Goal: Communication & Community: Answer question/provide support

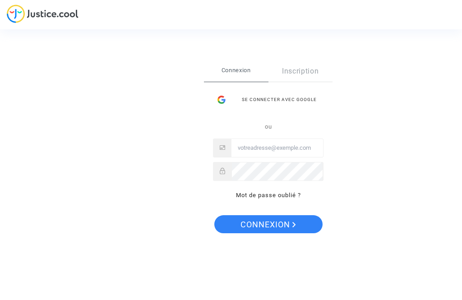
click at [288, 99] on div "Se connecter avec Google" at bounding box center [268, 100] width 110 height 18
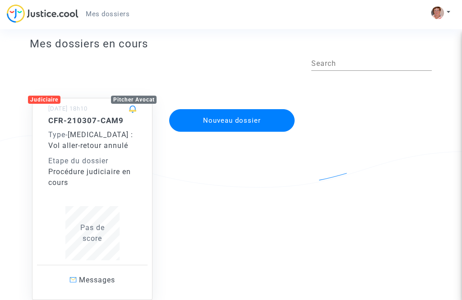
scroll to position [19, 0]
click at [101, 164] on div "Etape du dossier" at bounding box center [92, 161] width 88 height 11
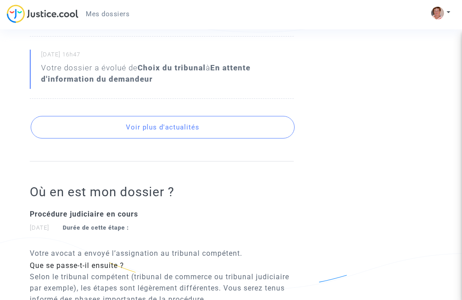
scroll to position [400, 0]
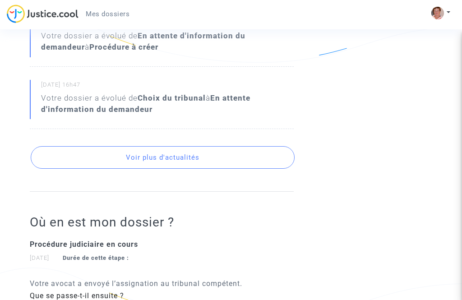
click at [174, 146] on button "Voir plus d'actualités" at bounding box center [162, 157] width 263 height 23
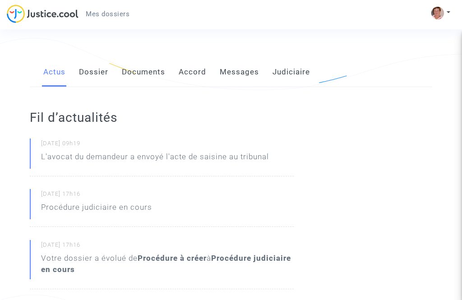
scroll to position [116, 0]
click at [237, 60] on link "Messages" at bounding box center [239, 73] width 39 height 30
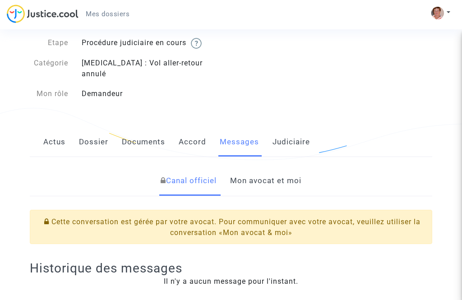
scroll to position [46, 0]
click at [280, 169] on link "Mon avocat et moi" at bounding box center [265, 181] width 71 height 30
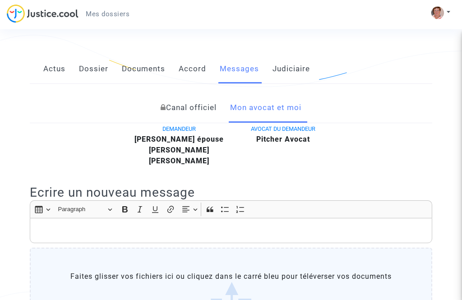
scroll to position [119, 0]
click at [62, 225] on p "Rich Text Editor, main" at bounding box center [231, 230] width 392 height 11
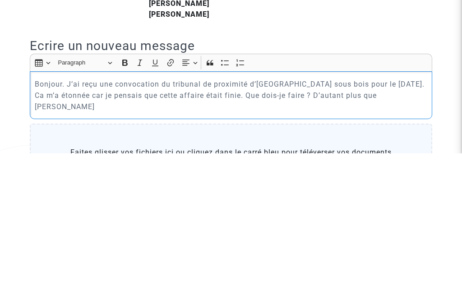
click at [74, 225] on p "Bonjour. J’ai reçu une convocation du tribunal de proximité d’[GEOGRAPHIC_DATA]…" at bounding box center [231, 242] width 392 height 34
click at [290, 225] on p "Bonjour. J’ai reçu une convocation du tribunal de proximité d’[GEOGRAPHIC_DATA]…" at bounding box center [231, 242] width 392 height 34
click at [160, 225] on p "Bonjour. J’ai reçu une convocation du tribunal de proximité d’[GEOGRAPHIC_DATA]…" at bounding box center [231, 242] width 392 height 34
click at [427, 218] on div "Bonjour. J’ai reçu une convocation du tribunal de proximité d’[GEOGRAPHIC_DATA]…" at bounding box center [231, 242] width 402 height 48
click at [386, 225] on p "Bonjour. J’ai reçu une convocation du tribunal de proximité d’[GEOGRAPHIC_DATA]…" at bounding box center [231, 242] width 392 height 34
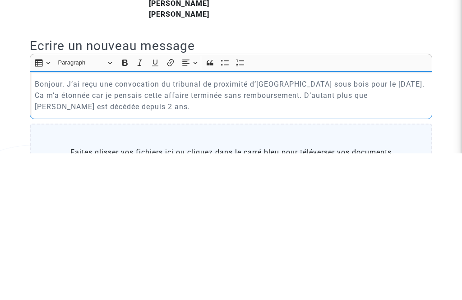
click at [231, 225] on p "Bonjour. J’ai reçu une convocation du tribunal de proximité d’[GEOGRAPHIC_DATA]…" at bounding box center [231, 242] width 392 height 34
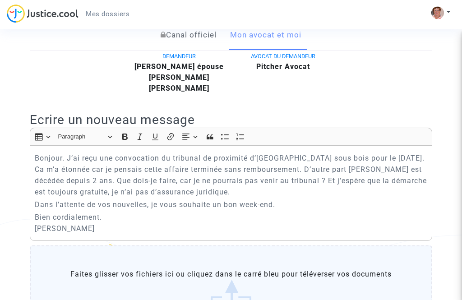
scroll to position [192, 0]
click at [374, 212] on p "Bien cordialement. [PERSON_NAME]" at bounding box center [231, 222] width 392 height 23
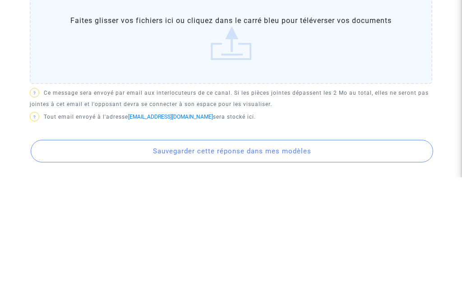
scroll to position [343, 0]
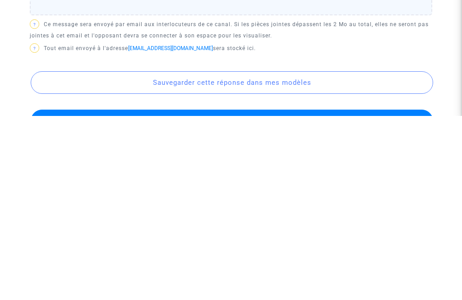
click at [248, 255] on button "Sauvegarder cette réponse dans mes modèles" at bounding box center [232, 266] width 402 height 23
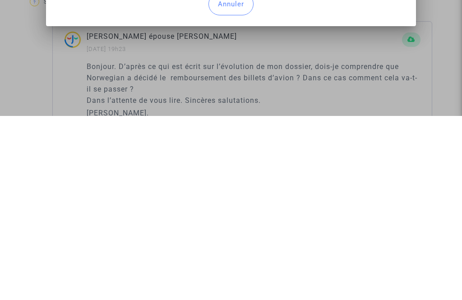
scroll to position [0, 0]
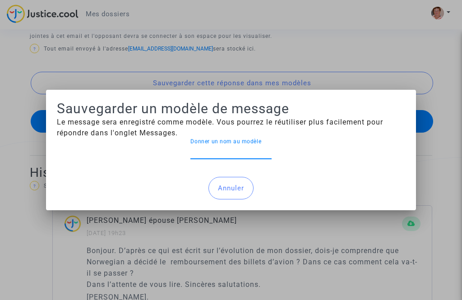
click at [206, 154] on input "Donner un nom au modèle" at bounding box center [230, 151] width 81 height 8
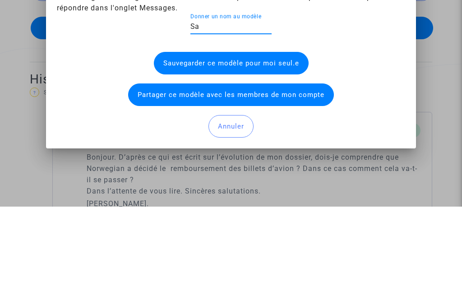
type input "S"
type input "[GEOGRAPHIC_DATA]"
click at [262, 145] on button "Sauvegarder ce modèle pour moi seul.e" at bounding box center [231, 156] width 155 height 23
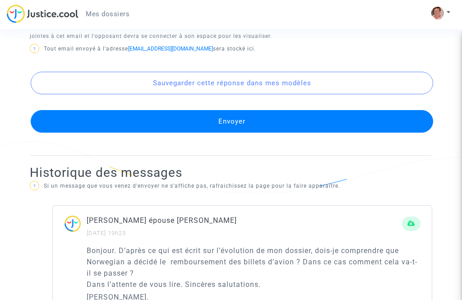
click at [234, 110] on button "Envoyer" at bounding box center [232, 121] width 402 height 23
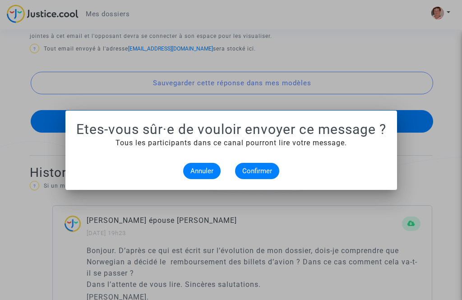
scroll to position [0, 0]
click at [261, 172] on span "Confirmer" at bounding box center [257, 171] width 30 height 8
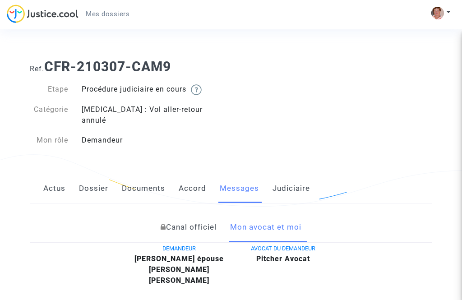
scroll to position [75, 0]
